Goal: Task Accomplishment & Management: Complete application form

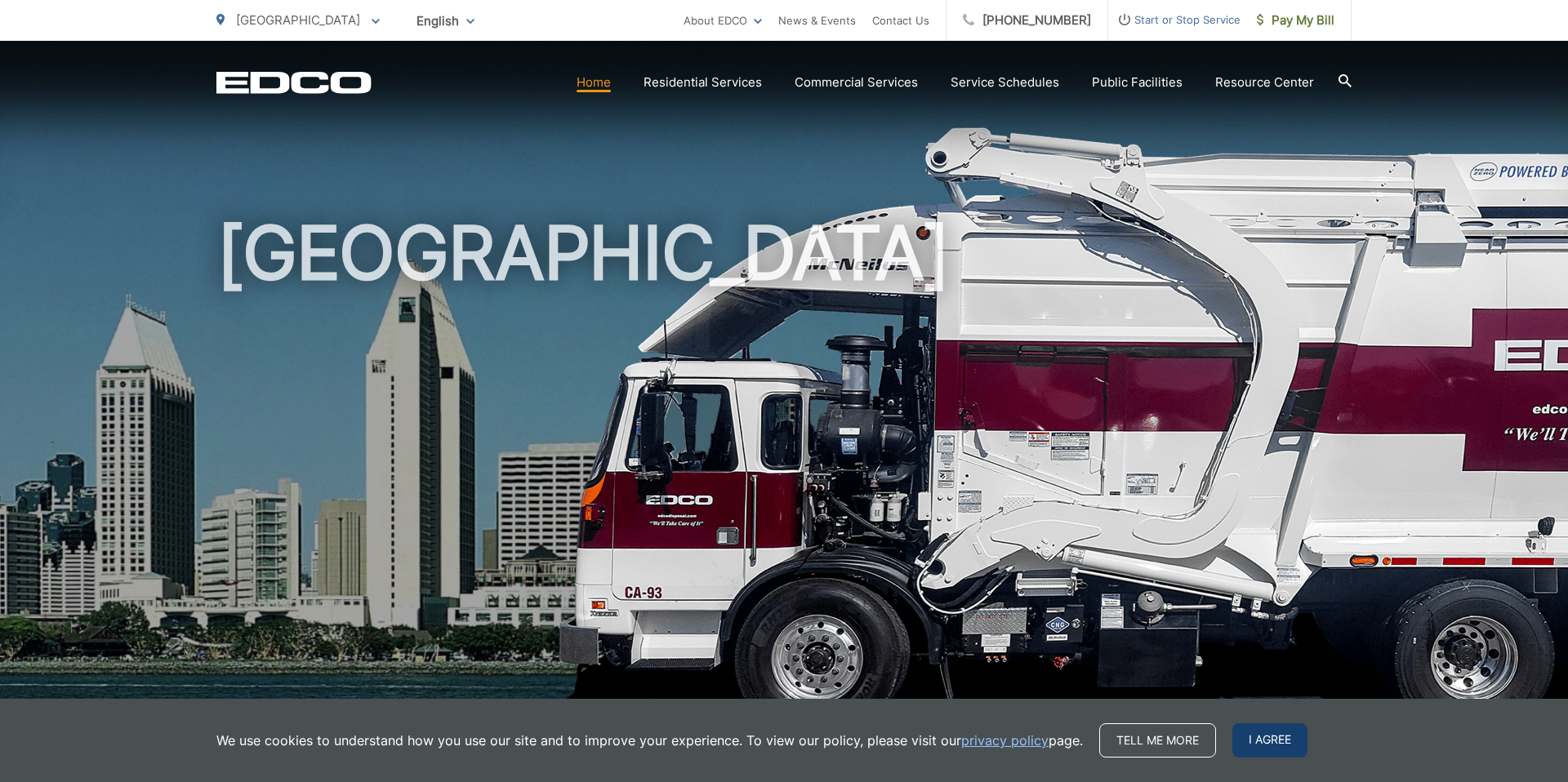
click at [1232, 744] on span "I agree" at bounding box center [1270, 740] width 75 height 35
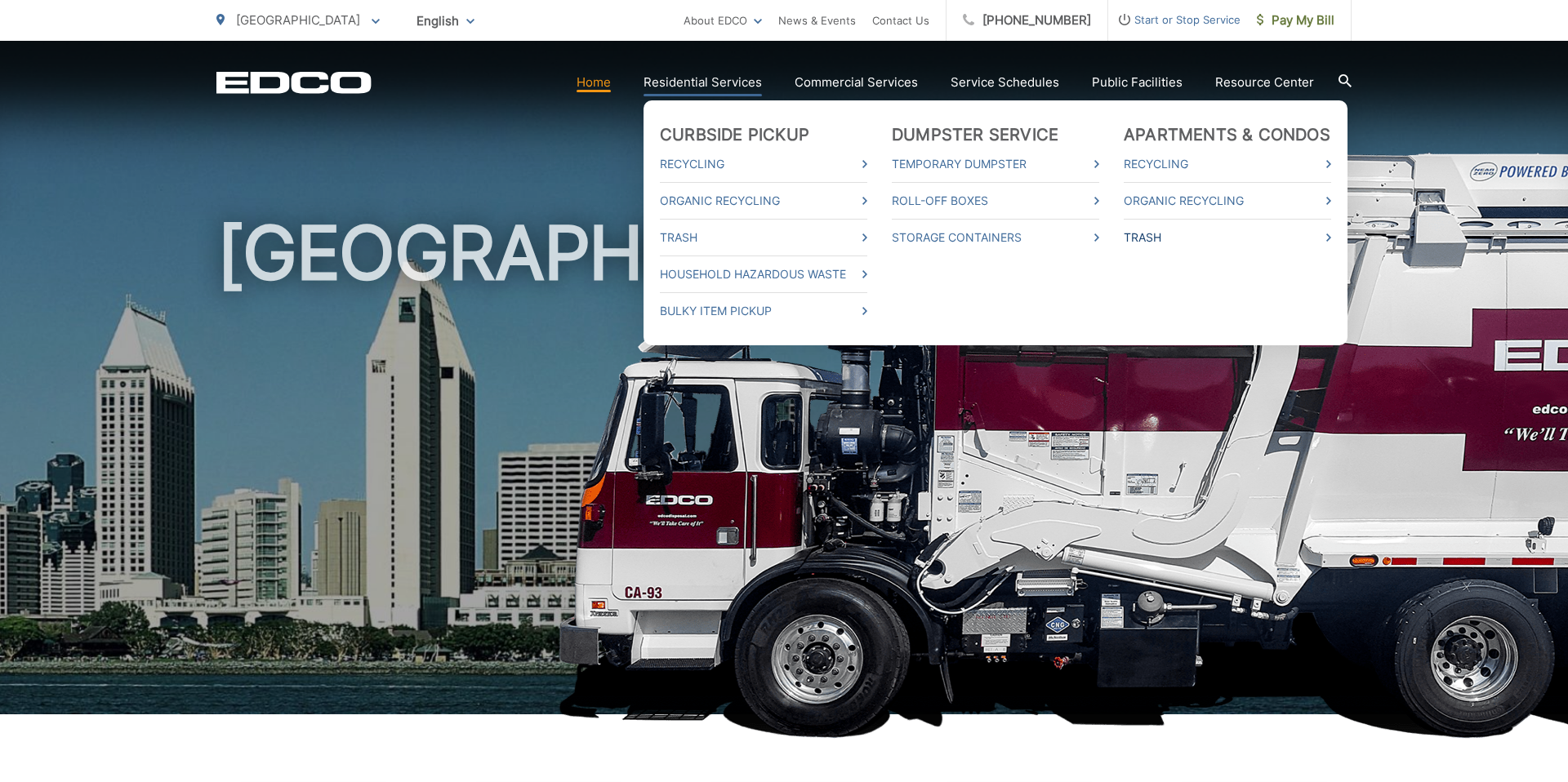
click at [1160, 241] on link "Trash" at bounding box center [1228, 238] width 208 height 20
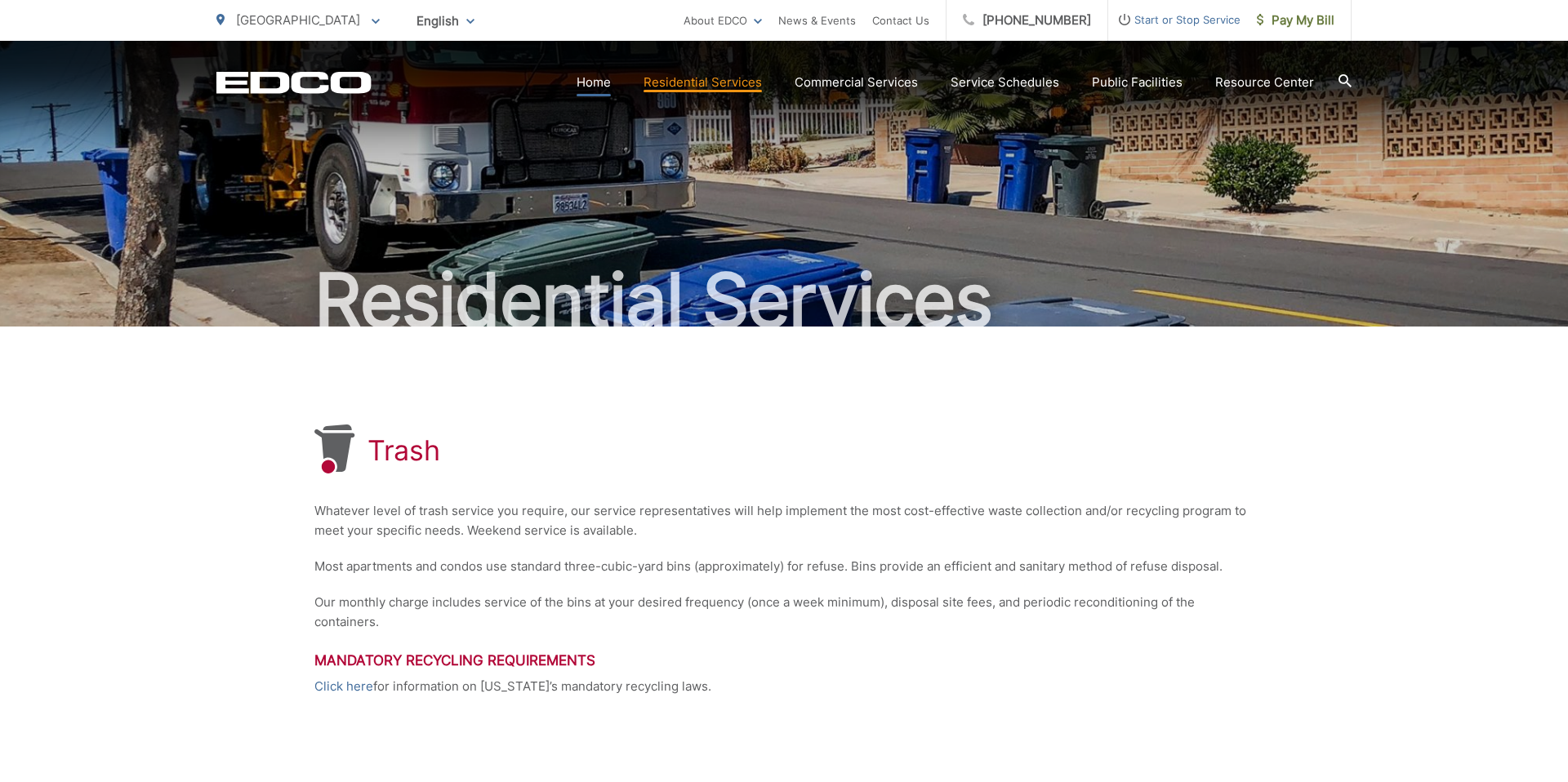
click at [598, 87] on link "Home" at bounding box center [594, 83] width 35 height 20
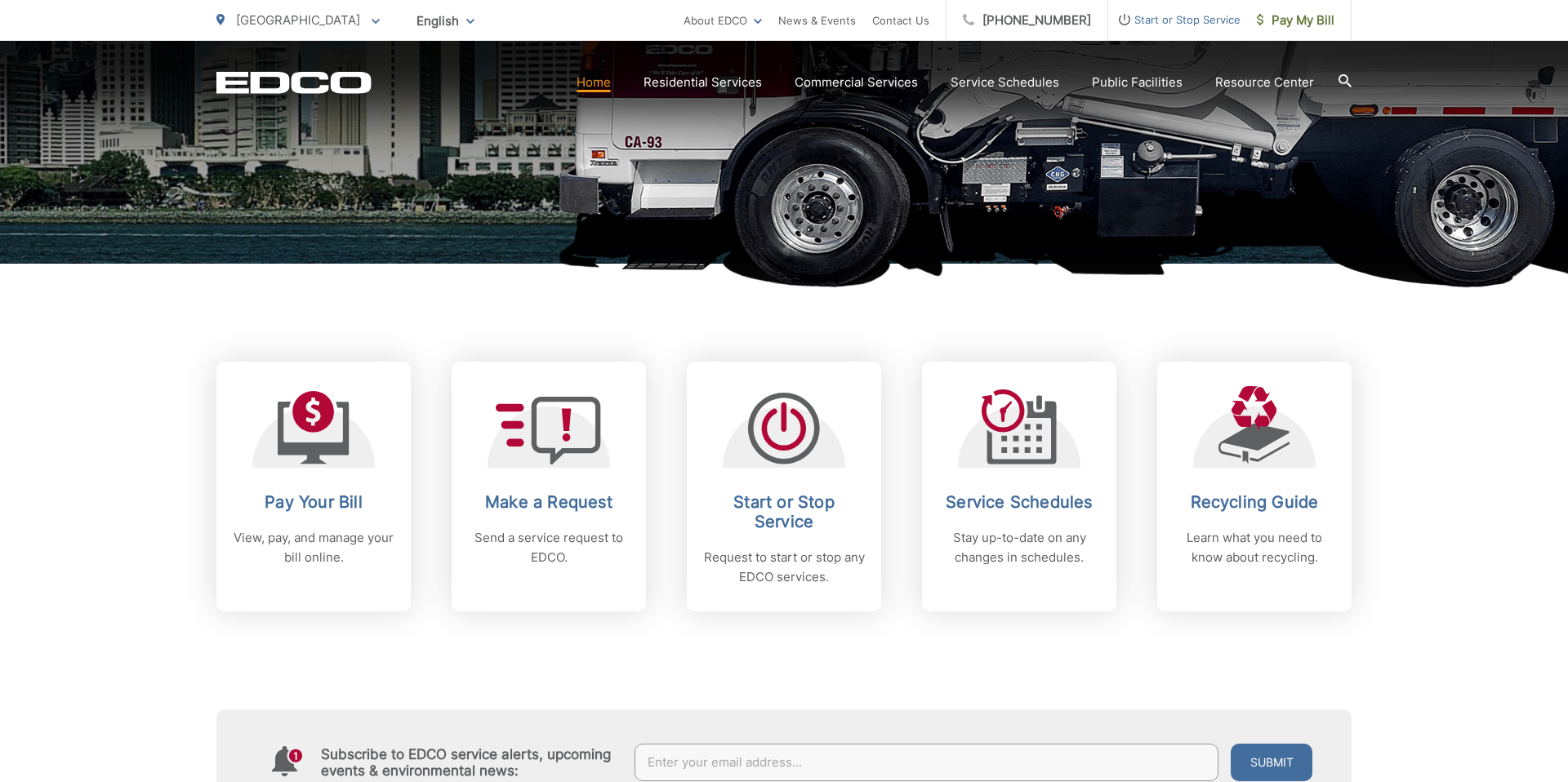
scroll to position [593, 0]
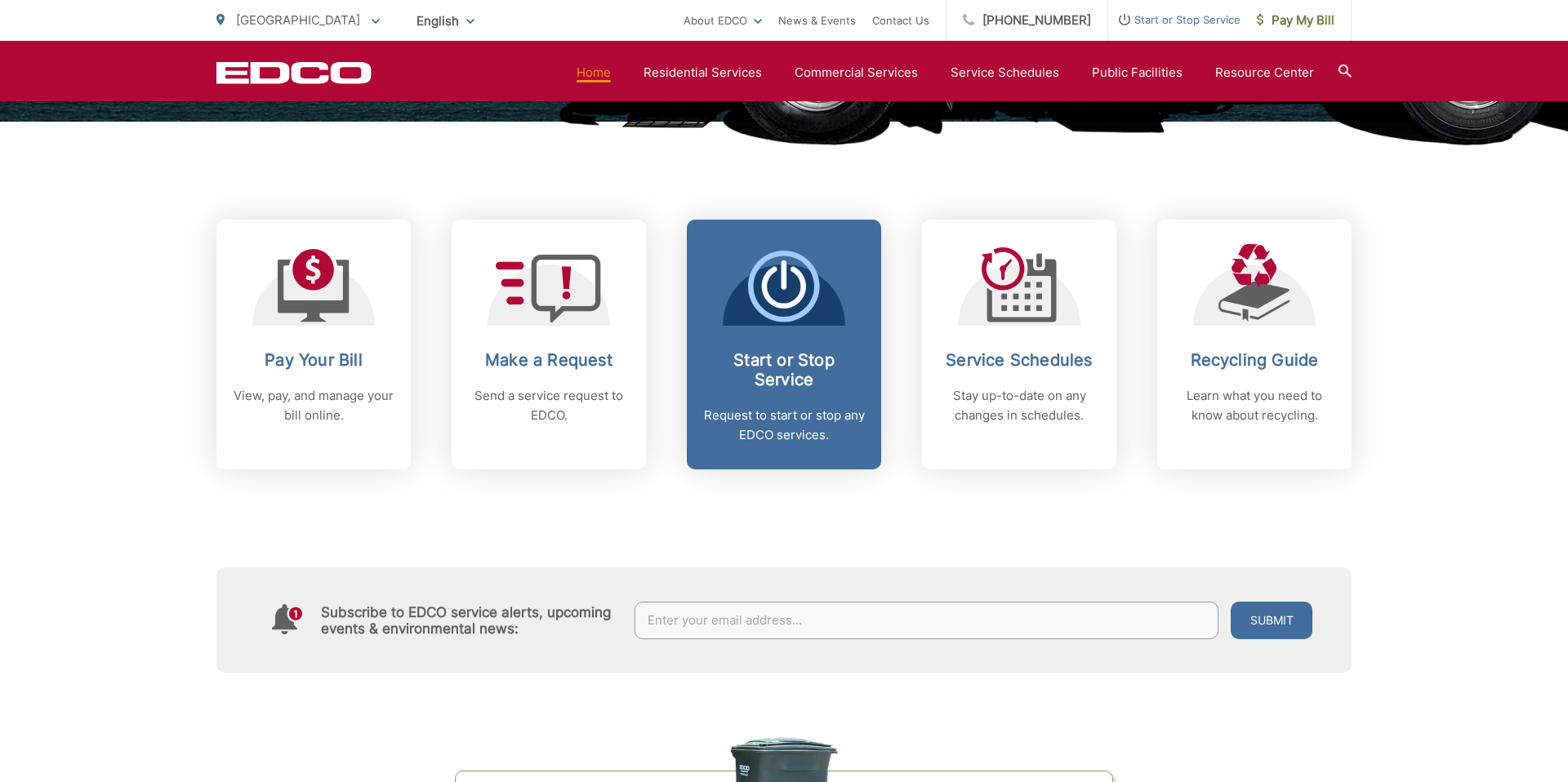
click at [796, 311] on icon at bounding box center [784, 286] width 72 height 72
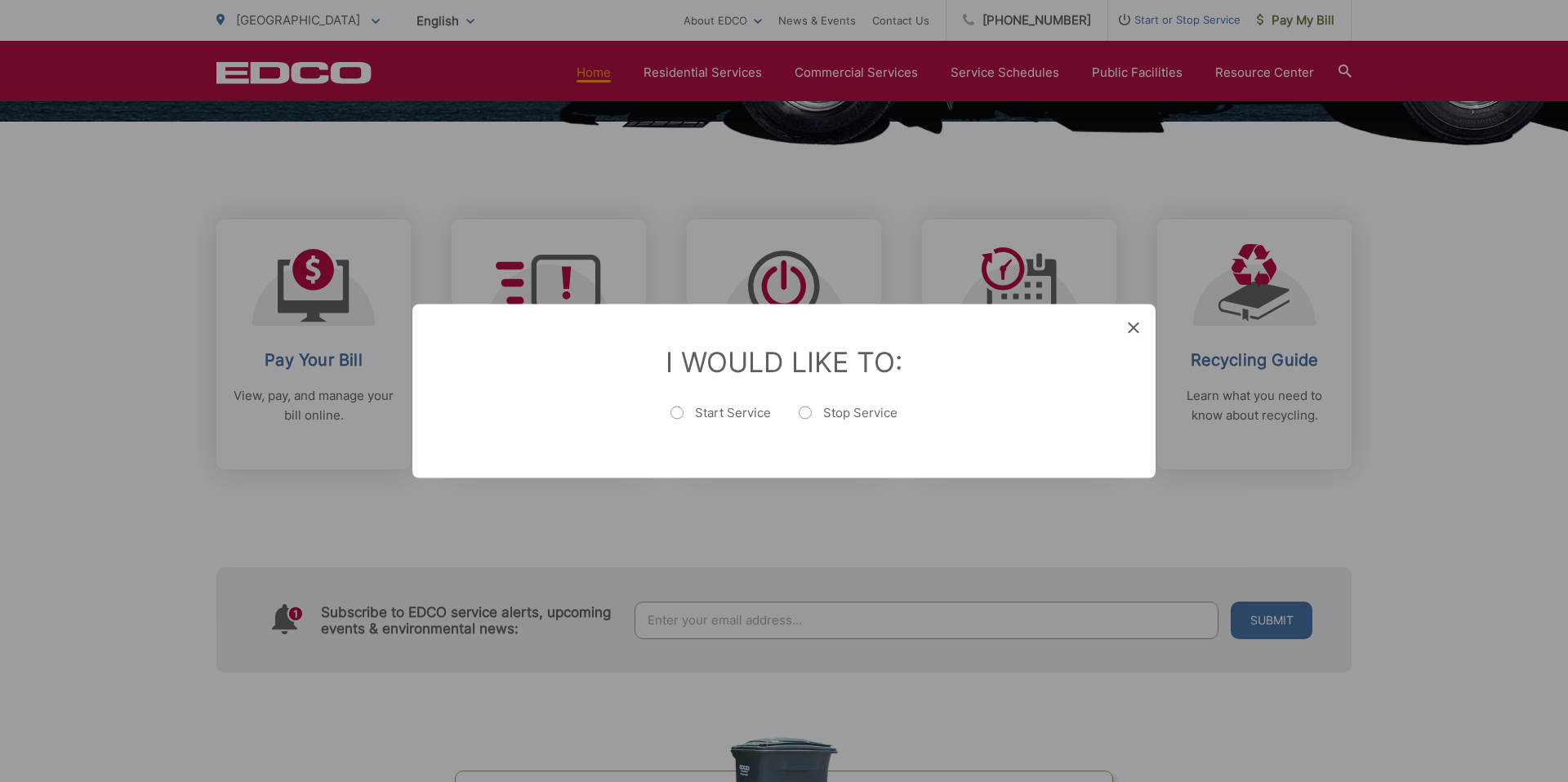
click at [730, 415] on label "Start Service" at bounding box center [720, 421] width 100 height 33
radio input "true"
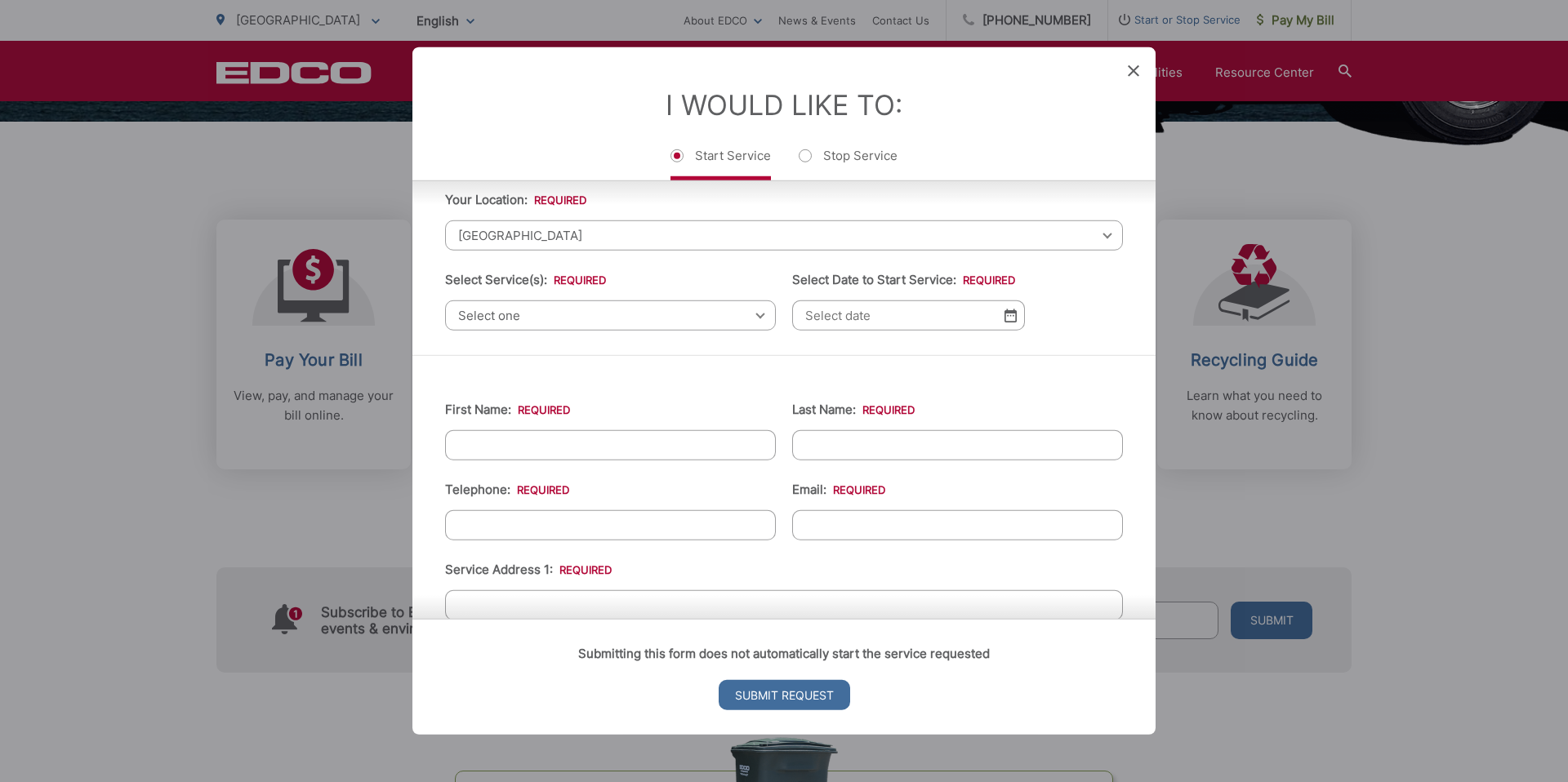
scroll to position [35, 0]
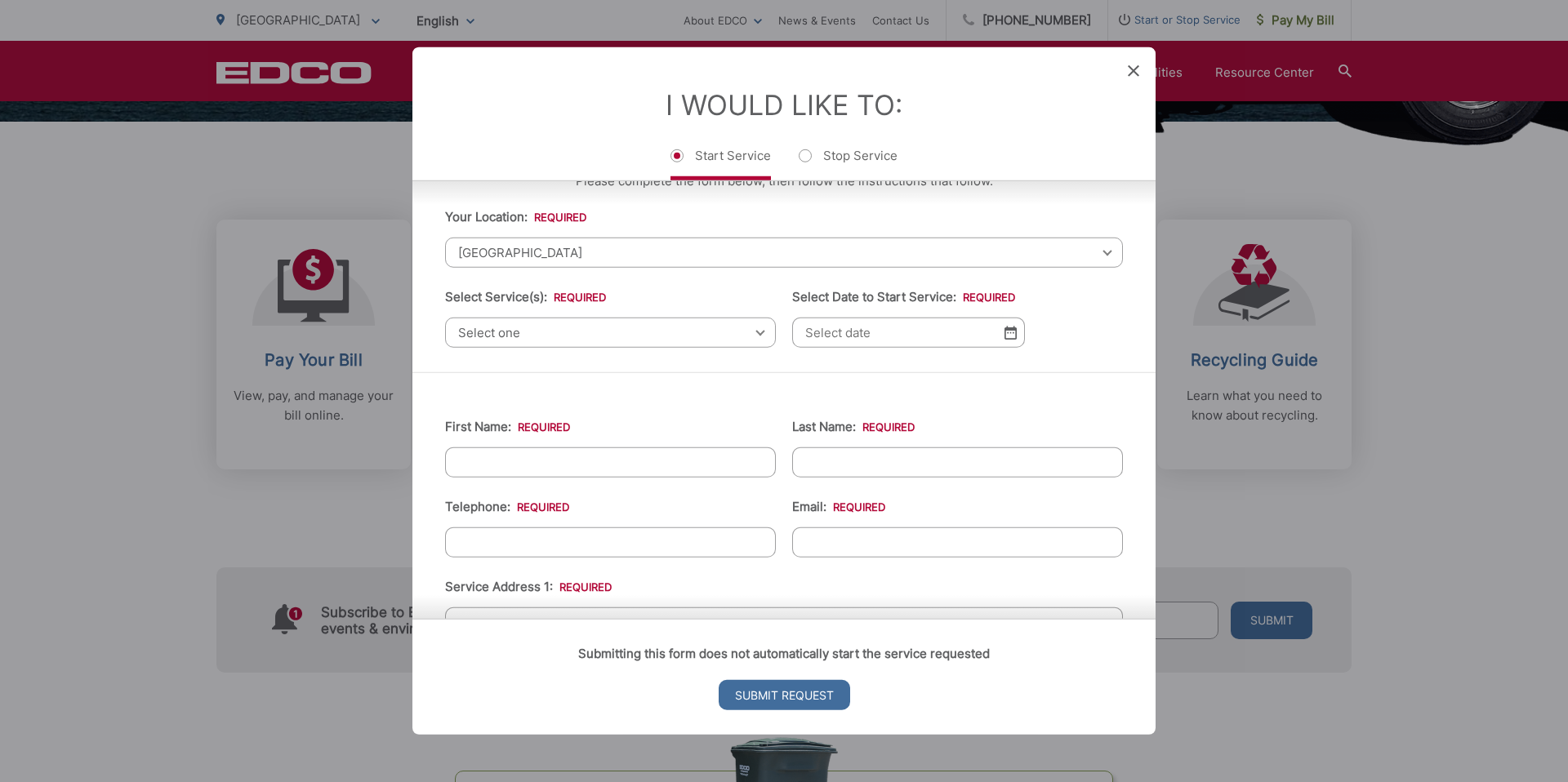
click at [689, 336] on span "Select one" at bounding box center [610, 333] width 331 height 30
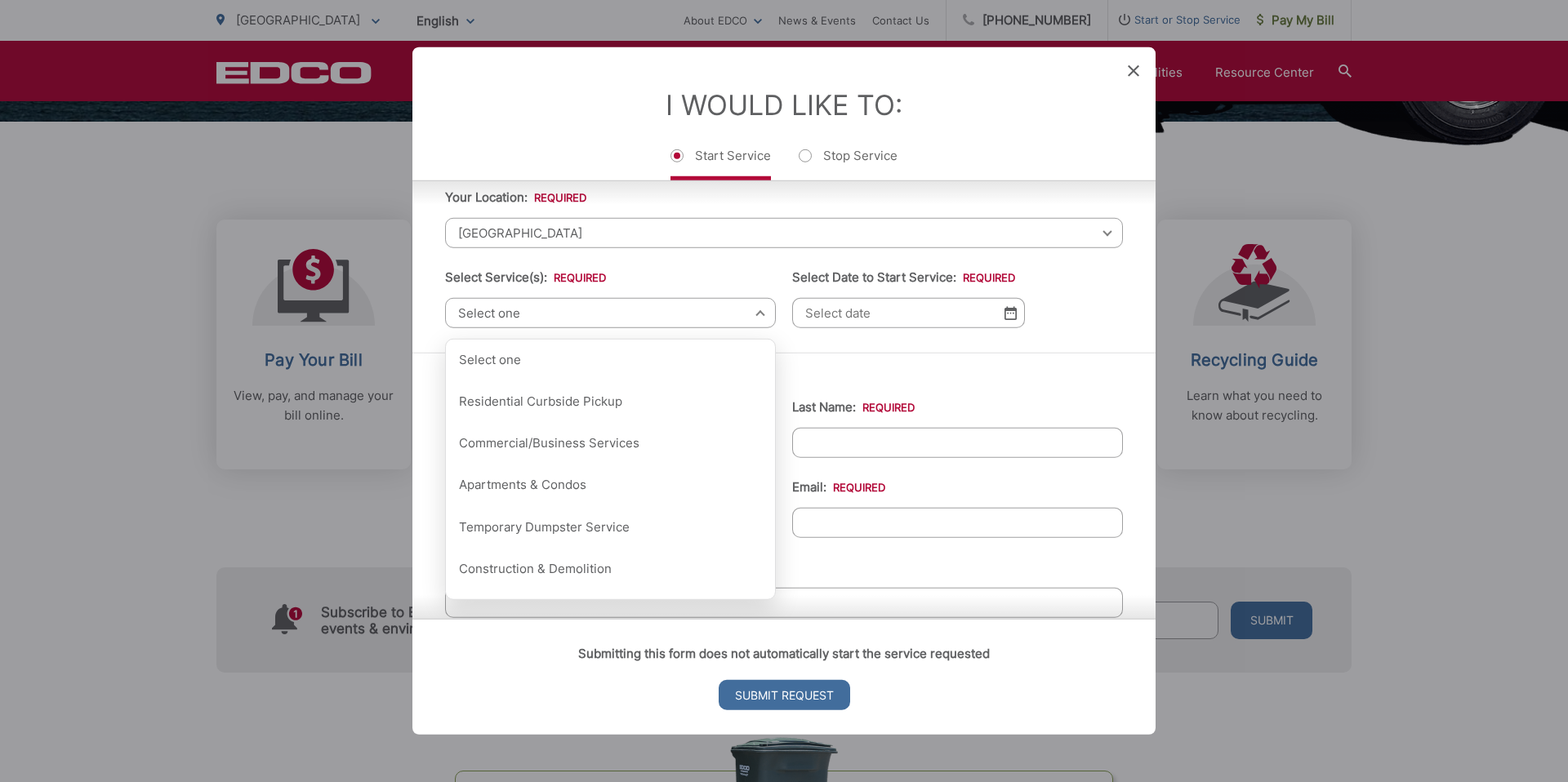
scroll to position [55, 0]
